Goal: Find specific page/section: Find specific page/section

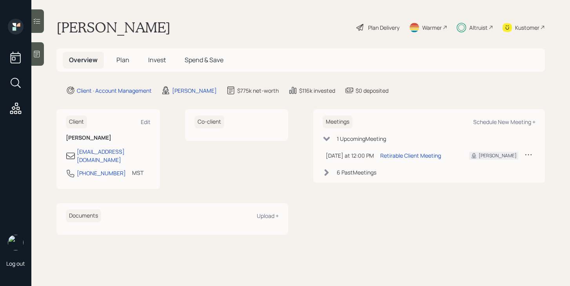
click at [479, 28] on div "Altruist" at bounding box center [478, 28] width 18 height 8
